Goal: Information Seeking & Learning: Understand process/instructions

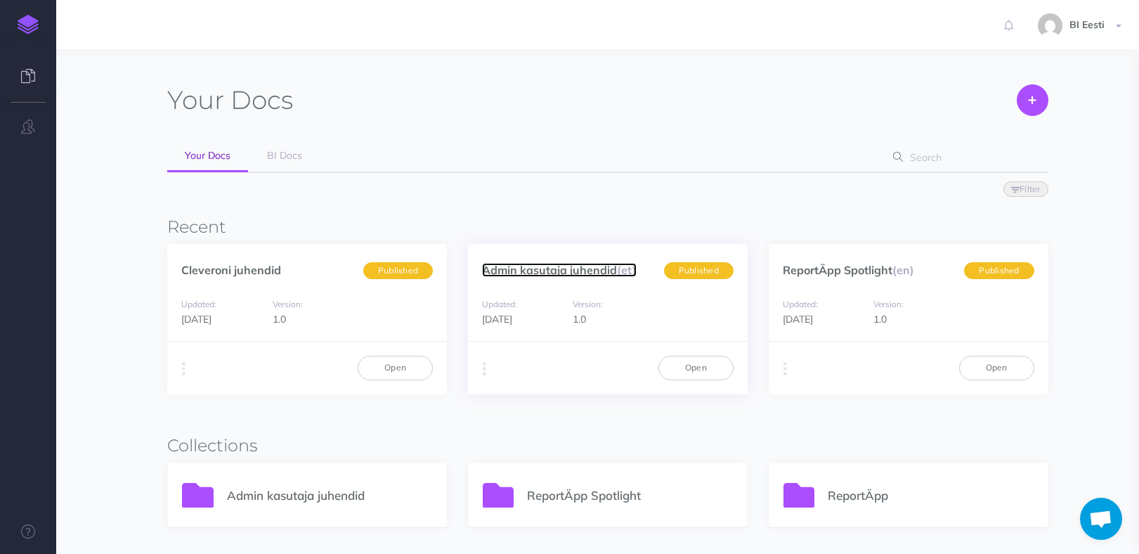
click at [592, 271] on link "Admin kasutaja juhendid (et)" at bounding box center [559, 270] width 155 height 14
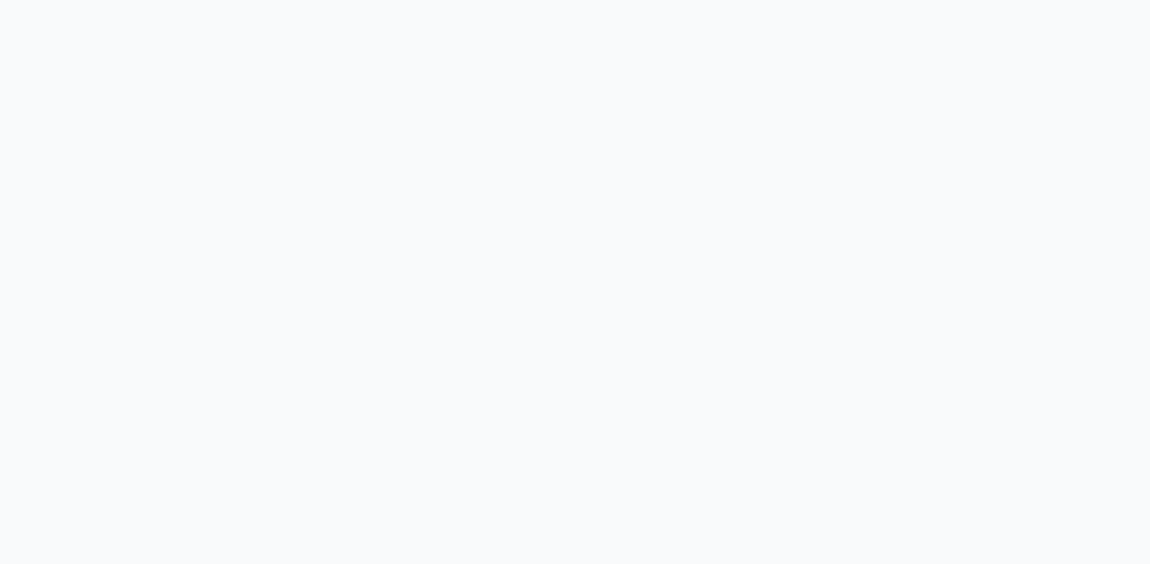
select select "et"
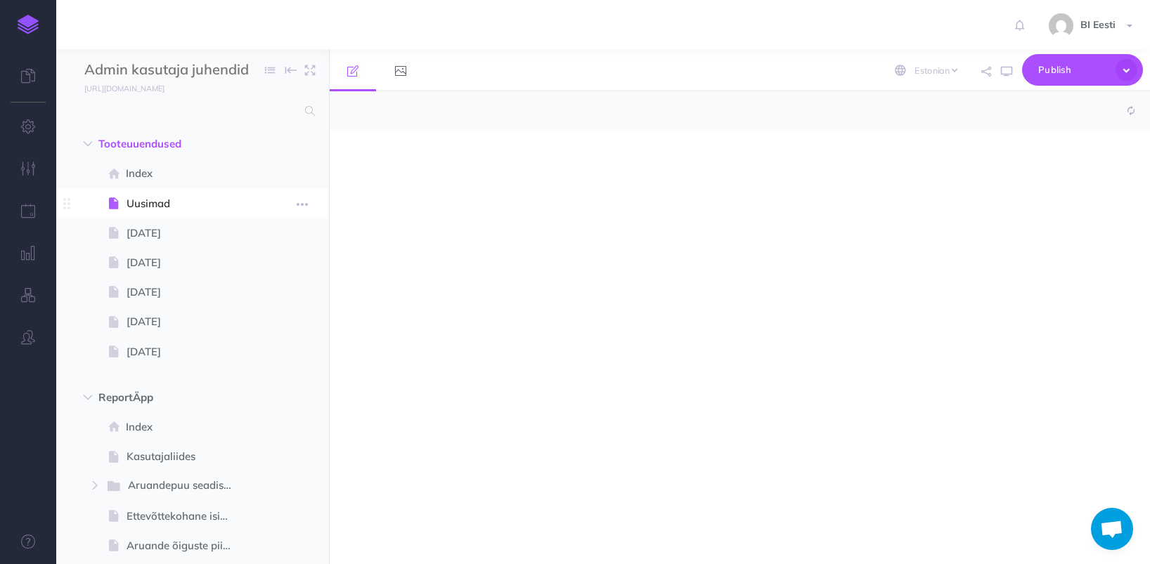
select select "null"
